Goal: Task Accomplishment & Management: Manage account settings

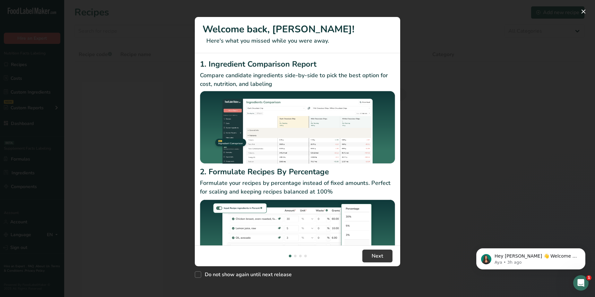
click at [92, 220] on div "New Features" at bounding box center [297, 148] width 595 height 297
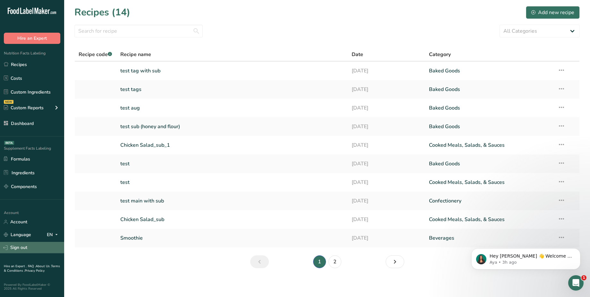
click at [13, 251] on link "Sign out" at bounding box center [32, 247] width 64 height 11
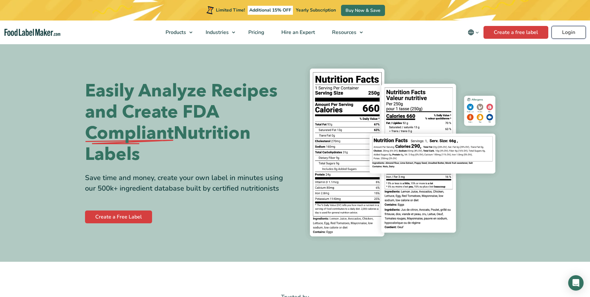
click at [576, 33] on link "Login" at bounding box center [569, 32] width 34 height 13
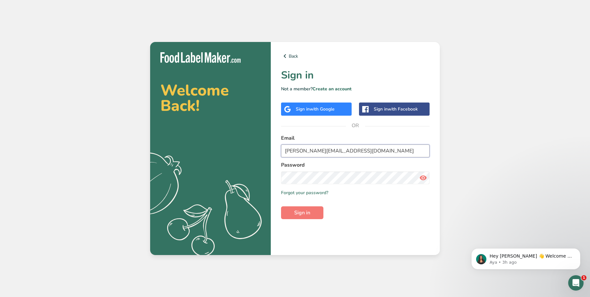
click at [311, 150] on input "Abdulrahman@foodlabelmaker.com" at bounding box center [355, 151] width 149 height 13
type input "bryanjohnson_migration@test.com"
click at [300, 214] on span "Sign in" at bounding box center [302, 213] width 16 height 8
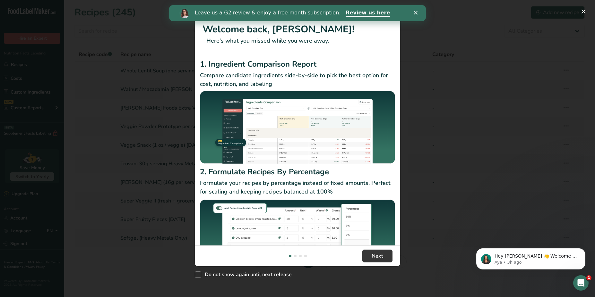
click at [182, 154] on div "New Features" at bounding box center [297, 148] width 595 height 297
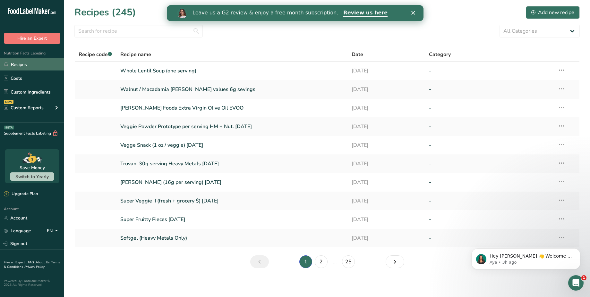
click at [46, 70] on link "Recipes" at bounding box center [32, 64] width 64 height 12
click at [48, 91] on link "Custom Ingredients" at bounding box center [32, 92] width 64 height 12
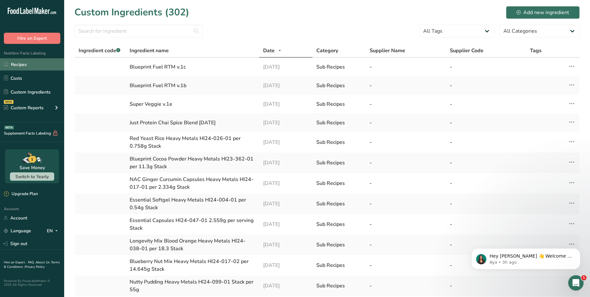
click at [47, 67] on link "Recipes" at bounding box center [32, 64] width 64 height 12
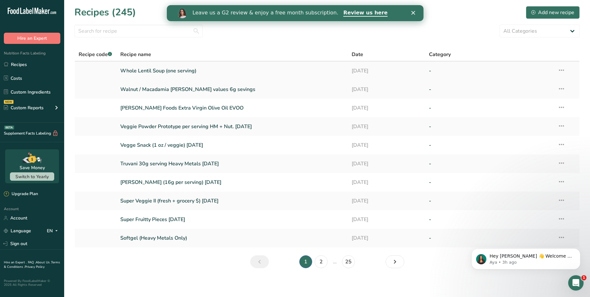
click at [151, 73] on link "Whole Lentil Soup (one serving)" at bounding box center [232, 70] width 224 height 13
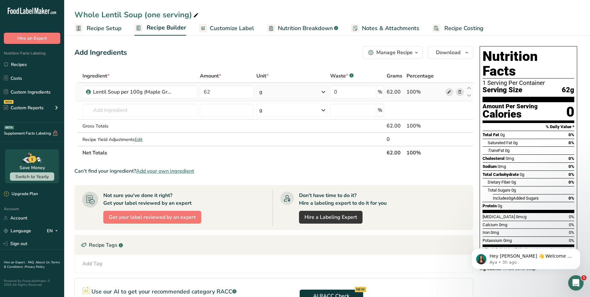
click at [450, 92] on icon at bounding box center [449, 92] width 4 height 7
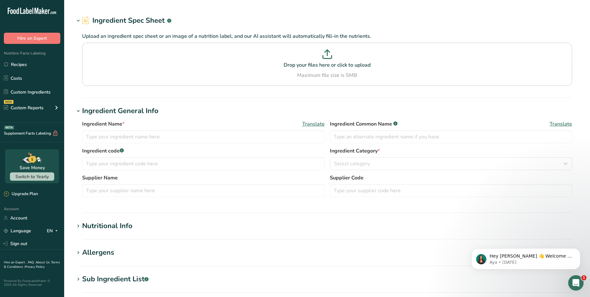
type input "Lentil Soup per 100g (Maple Grove Foods)"
type input "Whole Lentil Soup"
type input "100"
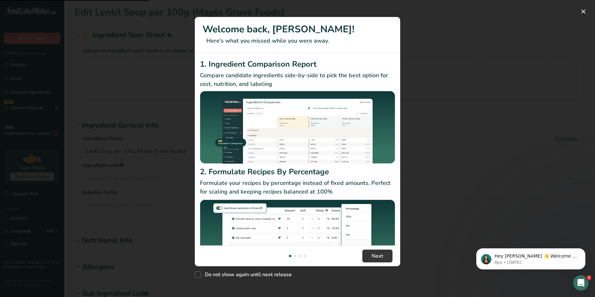
click at [110, 239] on div "New Features" at bounding box center [297, 148] width 595 height 297
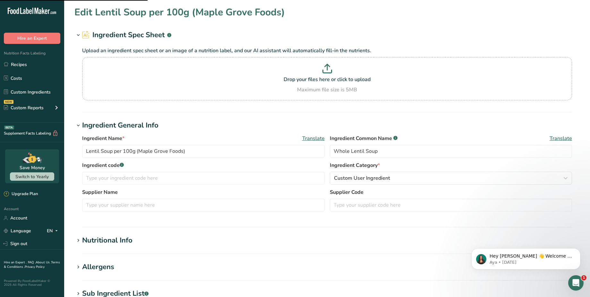
click at [110, 239] on div "Nutritional Info" at bounding box center [107, 241] width 50 height 11
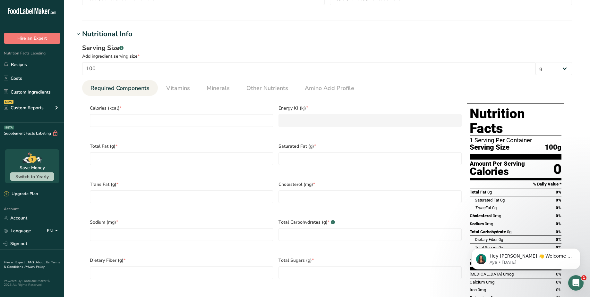
scroll to position [206, 0]
click at [173, 87] on span "Vitamins" at bounding box center [178, 88] width 24 height 9
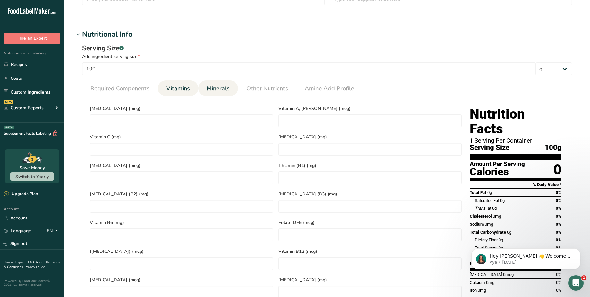
click at [209, 87] on span "Minerals" at bounding box center [218, 88] width 23 height 9
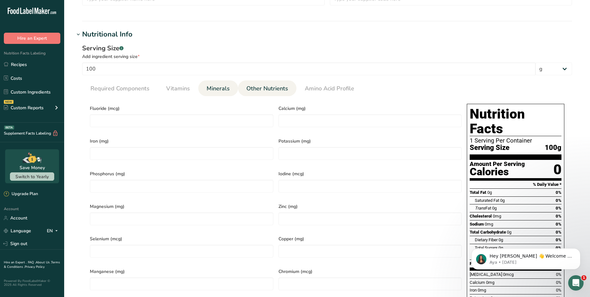
click at [259, 82] on link "Other Nutrients" at bounding box center [267, 89] width 47 height 16
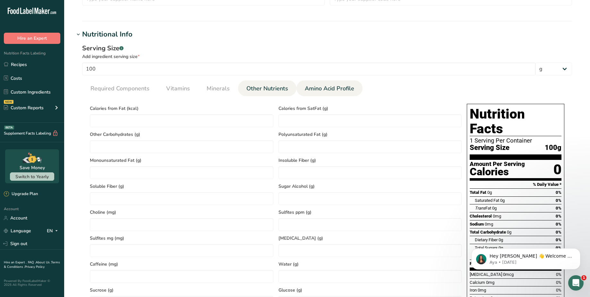
click at [313, 85] on span "Amino Acid Profile" at bounding box center [329, 88] width 49 height 9
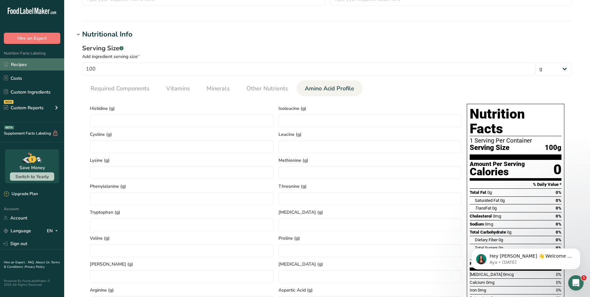
click at [25, 66] on link "Recipes" at bounding box center [32, 64] width 64 height 12
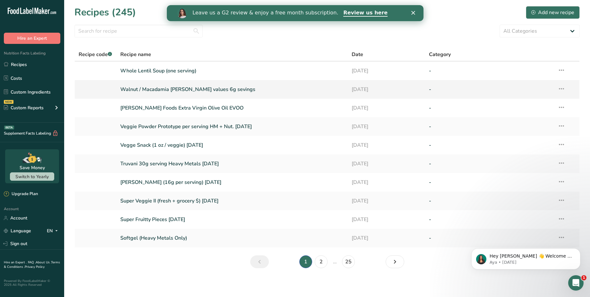
click at [156, 96] on td "Walnut / Macadamia [PERSON_NAME] values 6g sevings" at bounding box center [232, 89] width 232 height 19
click at [172, 91] on link "Walnut / Macadamia [PERSON_NAME] values 6g sevings" at bounding box center [232, 89] width 224 height 13
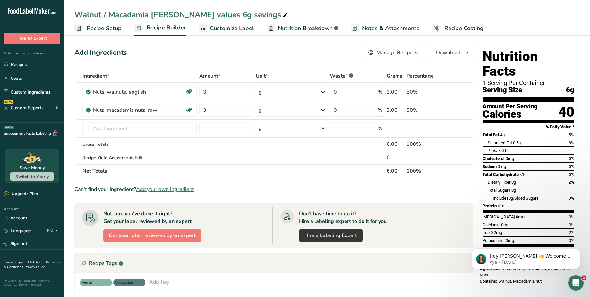
click at [116, 59] on div "Add Ingredients Manage Recipe Delete Recipe Duplicate Recipe Scale Recipe Save …" at bounding box center [275, 225] width 403 height 362
click at [27, 63] on link "Recipes" at bounding box center [32, 64] width 64 height 12
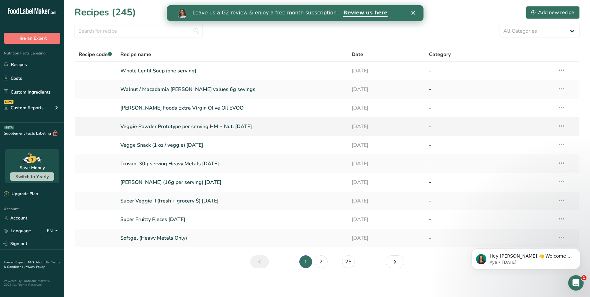
click at [166, 127] on link "Veggie Powder Prototype per serving HM + Nut. [DATE]" at bounding box center [232, 126] width 224 height 13
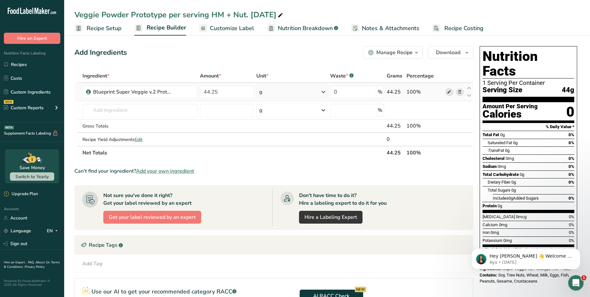
click at [450, 91] on icon at bounding box center [449, 92] width 4 height 7
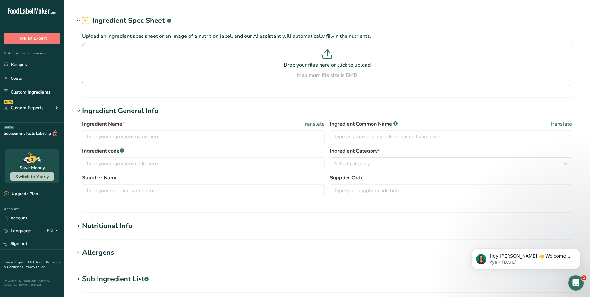
click at [125, 226] on div "Nutritional Info" at bounding box center [107, 226] width 50 height 11
type input "Blueprint Super Veggie v.2 Prototype per 100g HM + Nut. [DATE]"
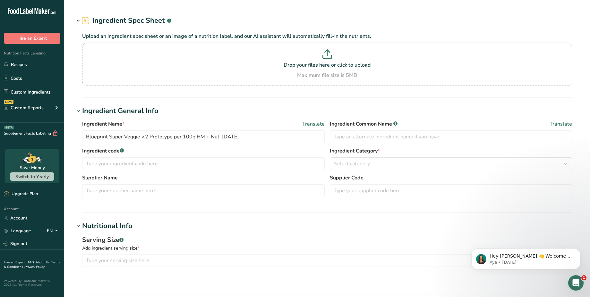
type input "Super Veggie v.2 Prototype HM + Nut."
type input "100"
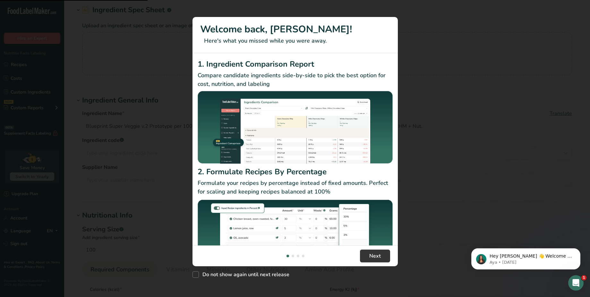
scroll to position [26, 0]
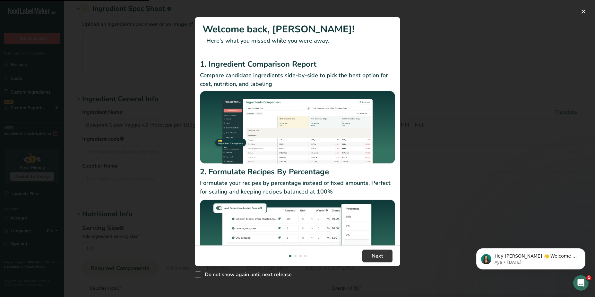
click at [150, 208] on div "New Features" at bounding box center [297, 148] width 595 height 297
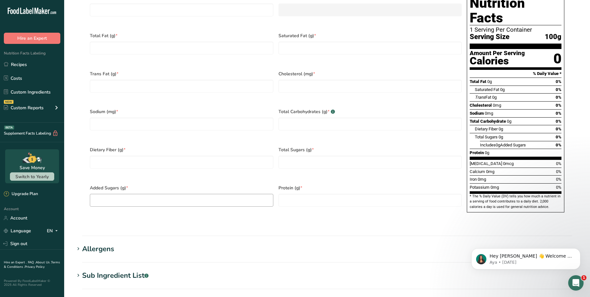
scroll to position [0, 0]
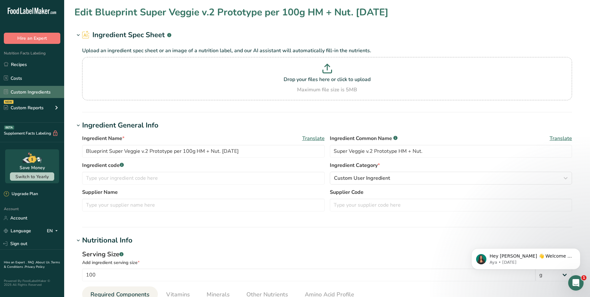
click at [29, 90] on link "Custom Ingredients" at bounding box center [32, 92] width 64 height 12
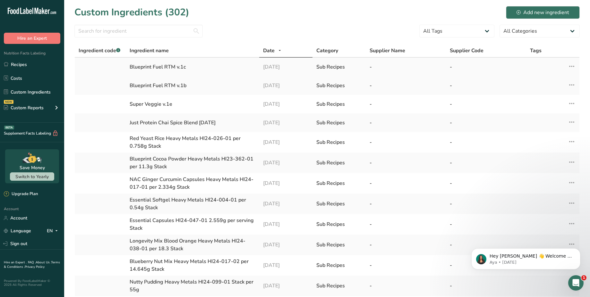
click at [339, 68] on div "Sub Recipes" at bounding box center [339, 67] width 46 height 8
click at [170, 67] on div "Blueprint Fuel RTM v.1c" at bounding box center [193, 67] width 126 height 8
click at [177, 90] on td "Blueprint Fuel RTM v.1b" at bounding box center [193, 85] width 134 height 19
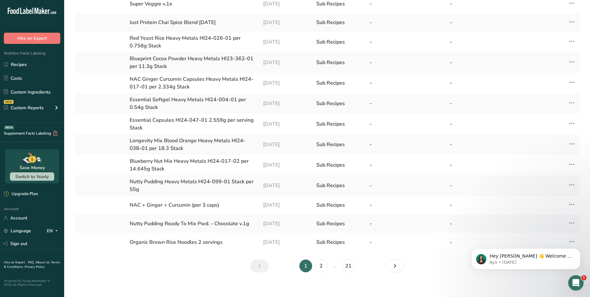
scroll to position [107, 0]
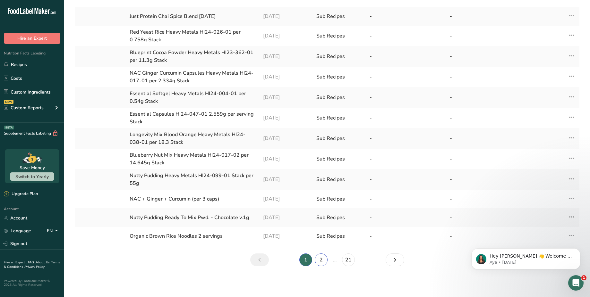
click at [320, 259] on link "2" at bounding box center [321, 260] width 13 height 13
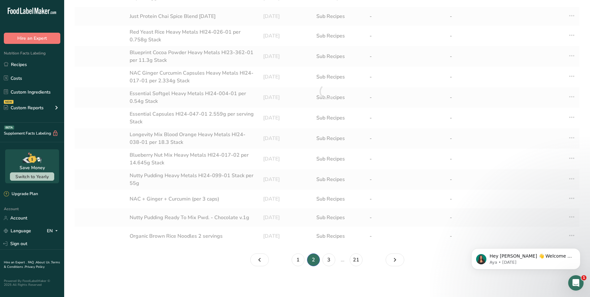
scroll to position [99, 0]
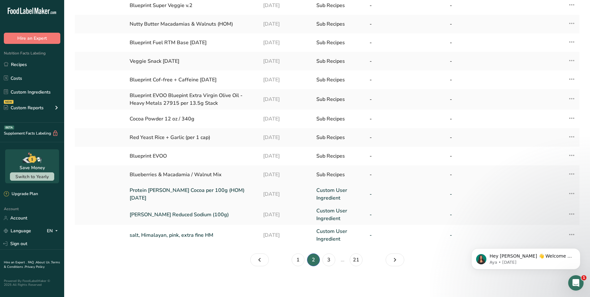
click at [215, 196] on link "Protein [PERSON_NAME] Cocoa per 100g (HOM) [DATE]" at bounding box center [193, 194] width 126 height 15
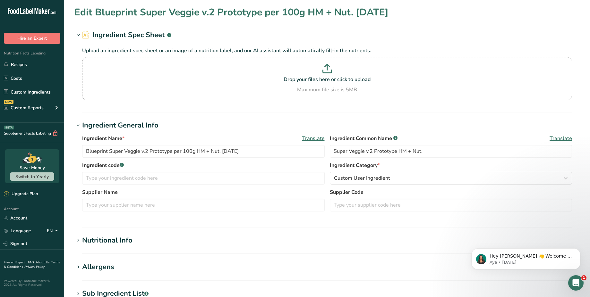
type input "Protein [PERSON_NAME] Cocoa per 100g (HOM) [DATE]"
type input "Protein [PERSON_NAME] Cocoa"
type input "393"
type KJ "1644.312"
type Fat "28.2"
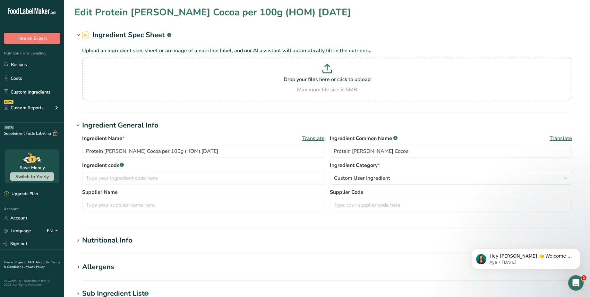
type Fat "7.5"
type input "22.8"
type input "483"
type Carbohydrates "14.1"
type Sugars "2.5"
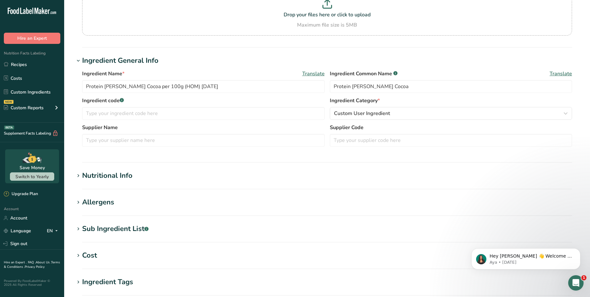
scroll to position [82, 0]
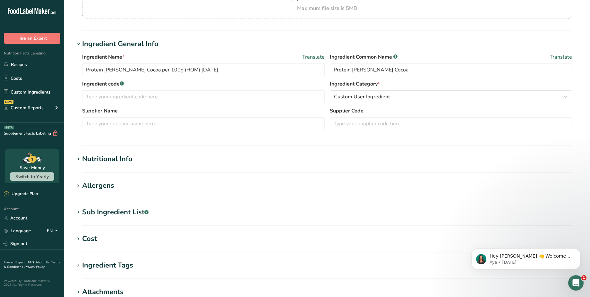
click at [121, 160] on div "Nutritional Info" at bounding box center [107, 159] width 50 height 11
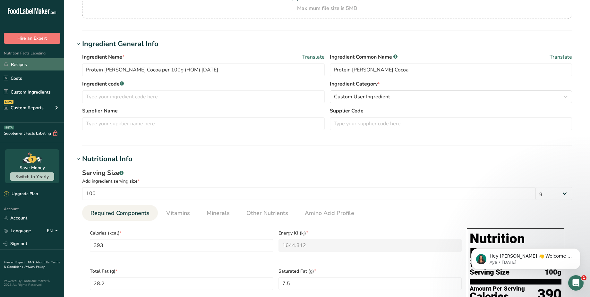
click at [40, 66] on link "Recipes" at bounding box center [32, 64] width 64 height 12
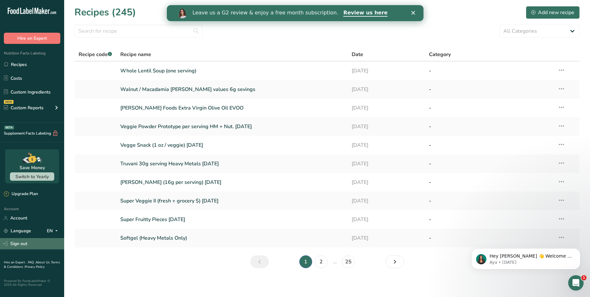
click at [35, 243] on link "Sign out" at bounding box center [32, 243] width 64 height 11
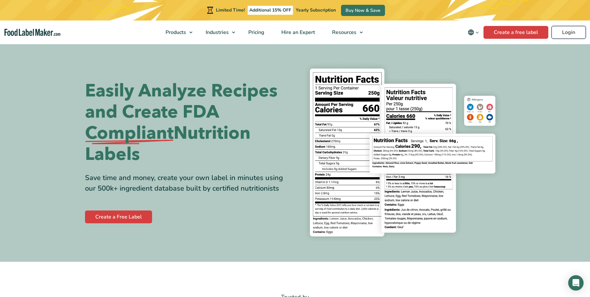
click at [573, 35] on link "Login" at bounding box center [569, 32] width 34 height 13
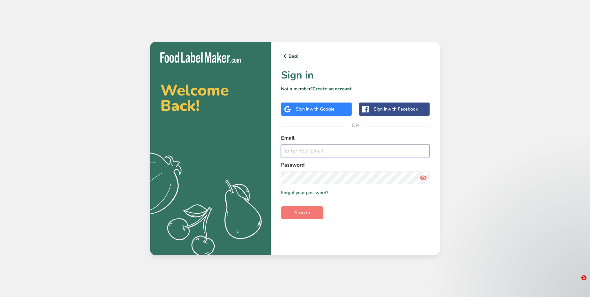
type input "[PERSON_NAME][EMAIL_ADDRESS][DOMAIN_NAME]"
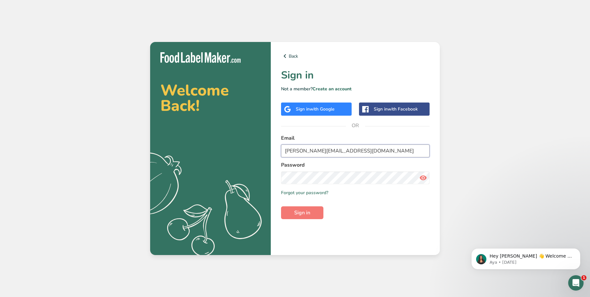
click at [329, 151] on input "[PERSON_NAME][EMAIL_ADDRESS][DOMAIN_NAME]" at bounding box center [355, 151] width 149 height 13
click at [424, 180] on icon at bounding box center [423, 178] width 8 height 12
click at [317, 211] on button "Sign in" at bounding box center [302, 213] width 42 height 13
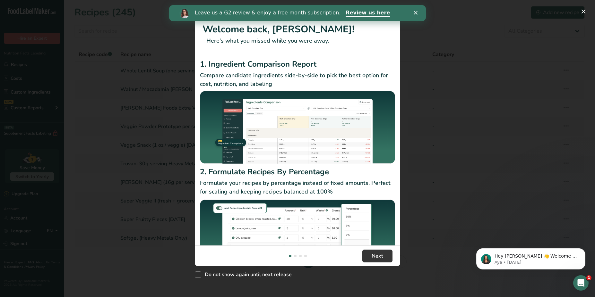
click at [45, 89] on div "New Features" at bounding box center [297, 148] width 595 height 297
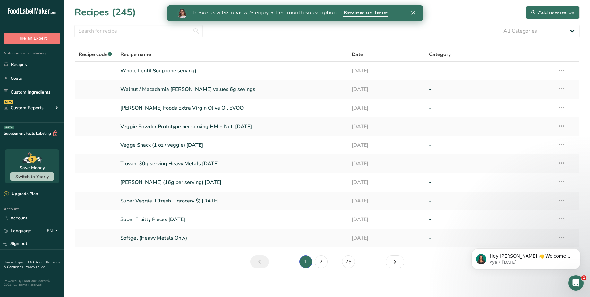
click at [45, 89] on link "Custom Ingredients" at bounding box center [32, 92] width 64 height 12
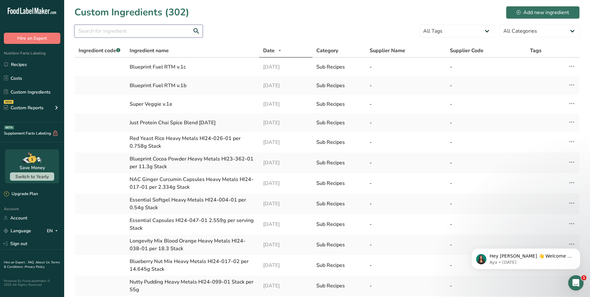
click at [118, 30] on input "text" at bounding box center [138, 31] width 128 height 13
paste input "(WL12) 4X NAT VANILLA EXTRACT SD PWD #34324"
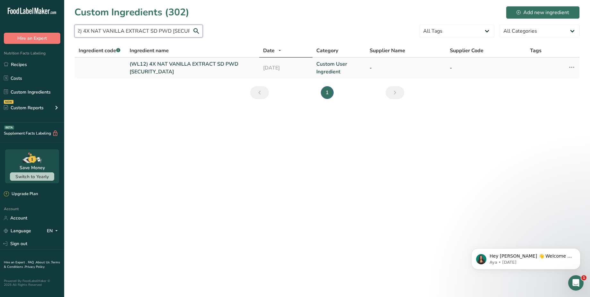
type input "(WL12) 4X NAT VANILLA EXTRACT SD PWD #34324"
click at [185, 70] on link "(WL12) 4X NAT VANILLA EXTRACT SD PWD #34324" at bounding box center [193, 67] width 126 height 15
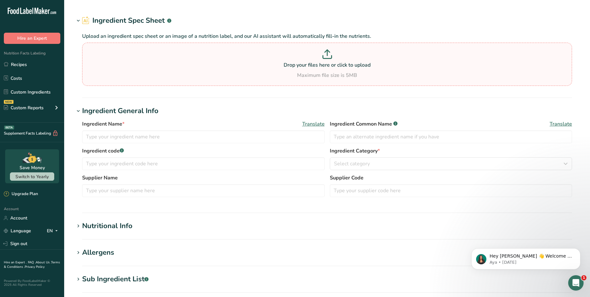
type input "(WL12) 4X NAT VANILLA EXTRACT SD PWD #34324"
type input "Vanilla Extract"
type input "100"
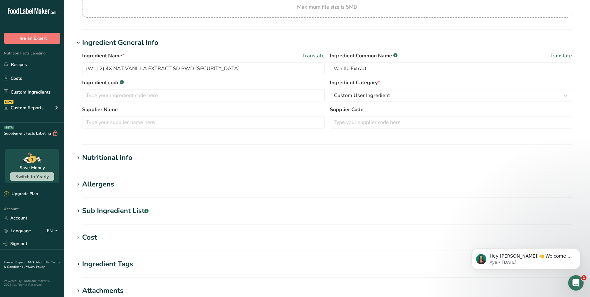
scroll to position [98, 0]
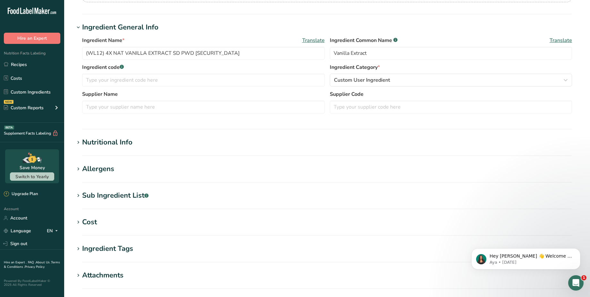
click at [122, 141] on div "Nutritional Info" at bounding box center [107, 142] width 50 height 11
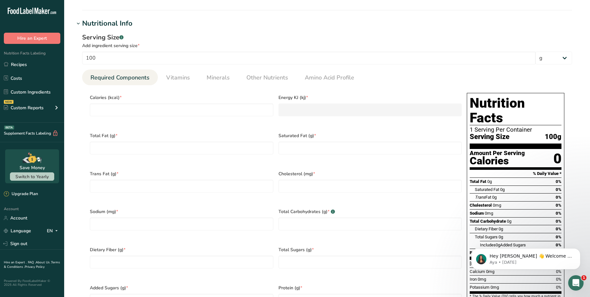
scroll to position [218, 0]
click at [27, 92] on link "Custom Ingredients" at bounding box center [32, 92] width 64 height 12
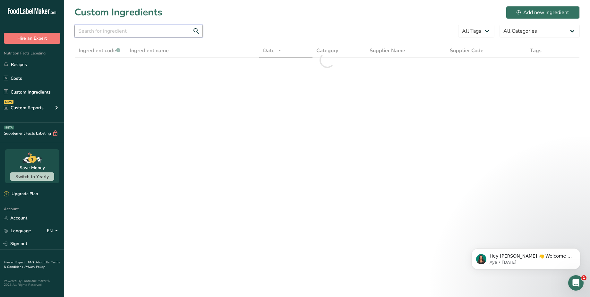
click at [119, 27] on input "text" at bounding box center [138, 31] width 128 height 13
paste input "(WL12) 4X NAT VANILLA EXTRACT SD PWD #34324"
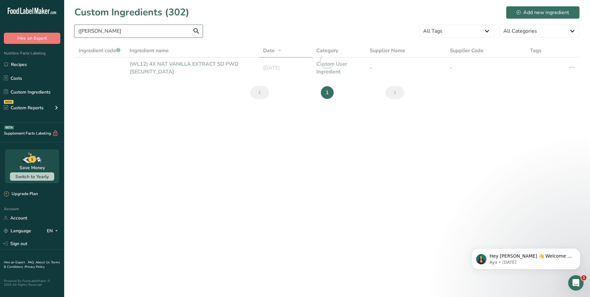
type input "NAT VANILLA"
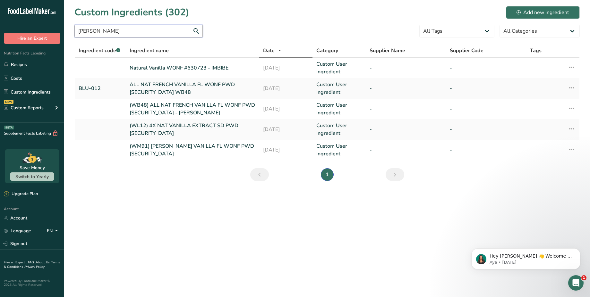
click at [171, 34] on input "NAT VANILLA" at bounding box center [138, 31] width 128 height 13
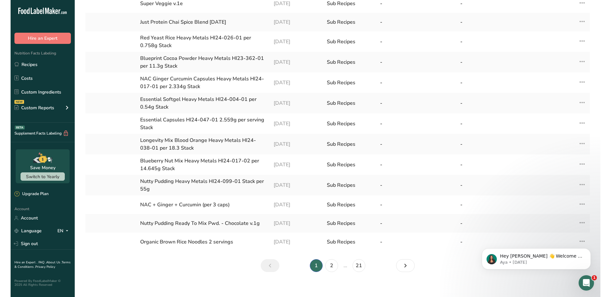
scroll to position [107, 0]
